Goal: Navigation & Orientation: Go to known website

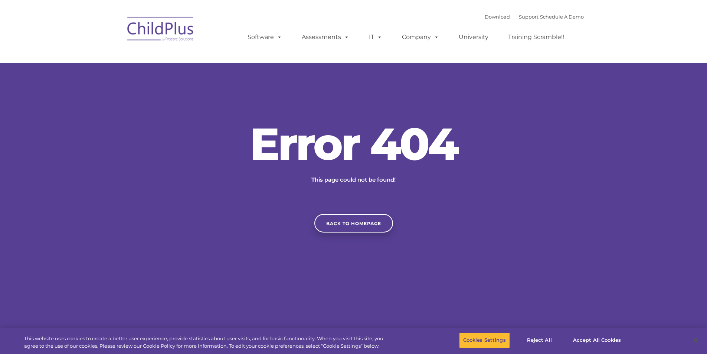
click at [445, 57] on nav "Download Support | Schedule A Demo  MENU MENU Software ChildPlus: The original…" at bounding box center [353, 31] width 707 height 63
click at [179, 35] on img at bounding box center [161, 30] width 74 height 37
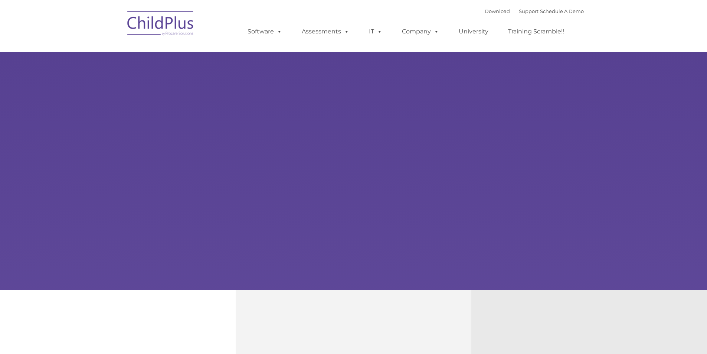
type input ""
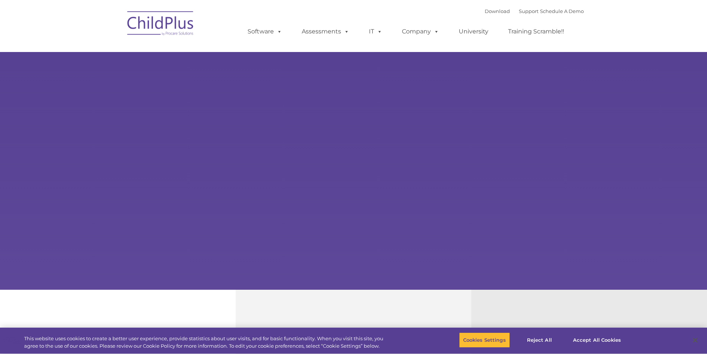
select select "MEDIUM"
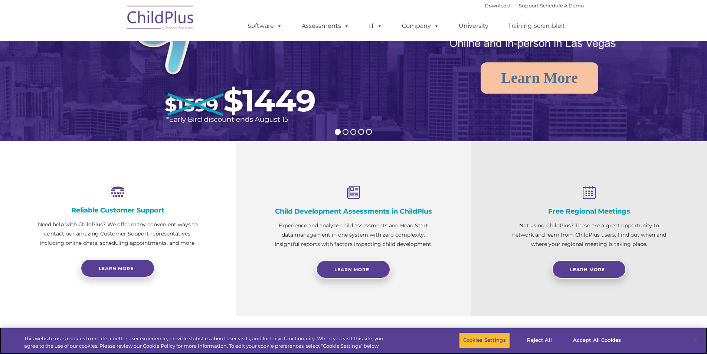
scroll to position [149, 0]
